Goal: Information Seeking & Learning: Learn about a topic

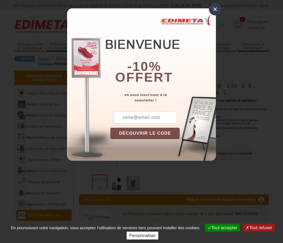
click at [213, 11] on div "×" at bounding box center [215, 9] width 12 height 12
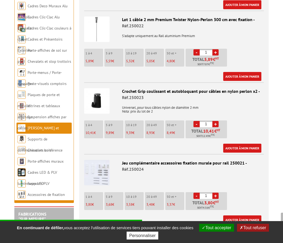
scroll to position [372, 0]
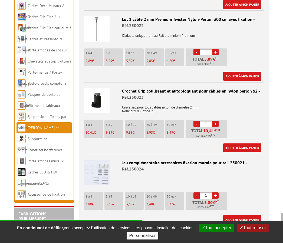
click at [101, 100] on img at bounding box center [96, 100] width 25 height 25
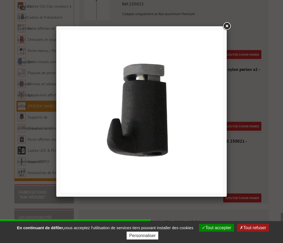
scroll to position [395, 0]
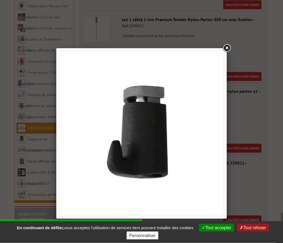
click at [222, 51] on link at bounding box center [227, 49] width 10 height 10
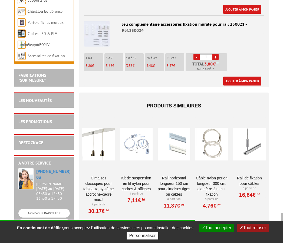
scroll to position [509, 0]
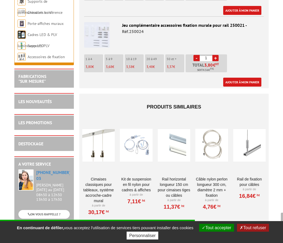
click at [179, 193] on link "Rail horizontal longueur 150 cm pour cimaises tiges ou câbles" at bounding box center [174, 188] width 33 height 22
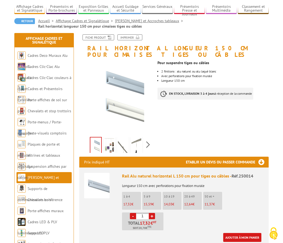
scroll to position [35, 0]
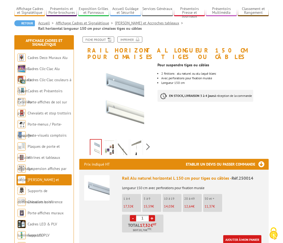
click at [104, 38] on link "Fiche produit" at bounding box center [99, 40] width 32 height 6
click at [102, 37] on link "Fiche produit" at bounding box center [99, 40] width 32 height 6
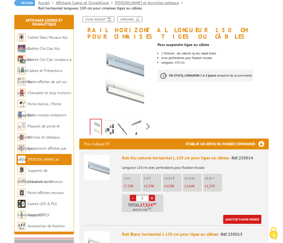
scroll to position [56, 0]
click at [251, 182] on ul "1 à 4 17,32 € 5 à 9 15,59 € 10 à 19 14,03 € 20 à 49 12,64 € 50 et + €" at bounding box center [193, 193] width 142 height 38
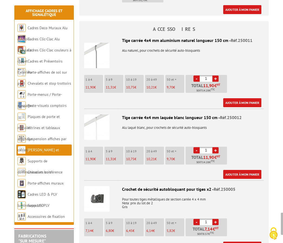
scroll to position [342, 0]
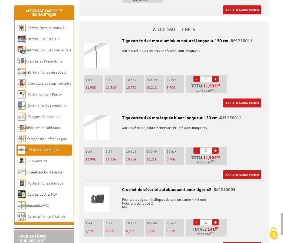
click at [45, 30] on link "Cadres Deco Muraux Alu ou Bois" at bounding box center [43, 33] width 50 height 16
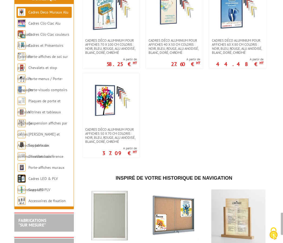
scroll to position [781, 0]
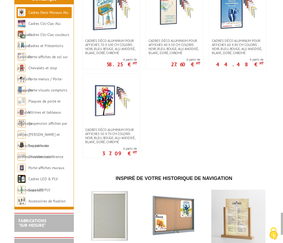
click at [54, 138] on link "[PERSON_NAME] et Accroches tableaux" at bounding box center [39, 140] width 42 height 16
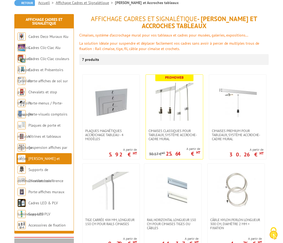
scroll to position [56, 0]
click at [180, 194] on img at bounding box center [173, 191] width 38 height 38
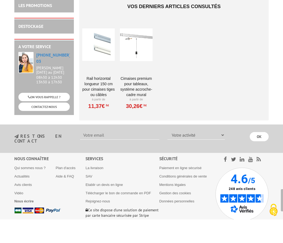
scroll to position [1038, 0]
